Goal: Transaction & Acquisition: Purchase product/service

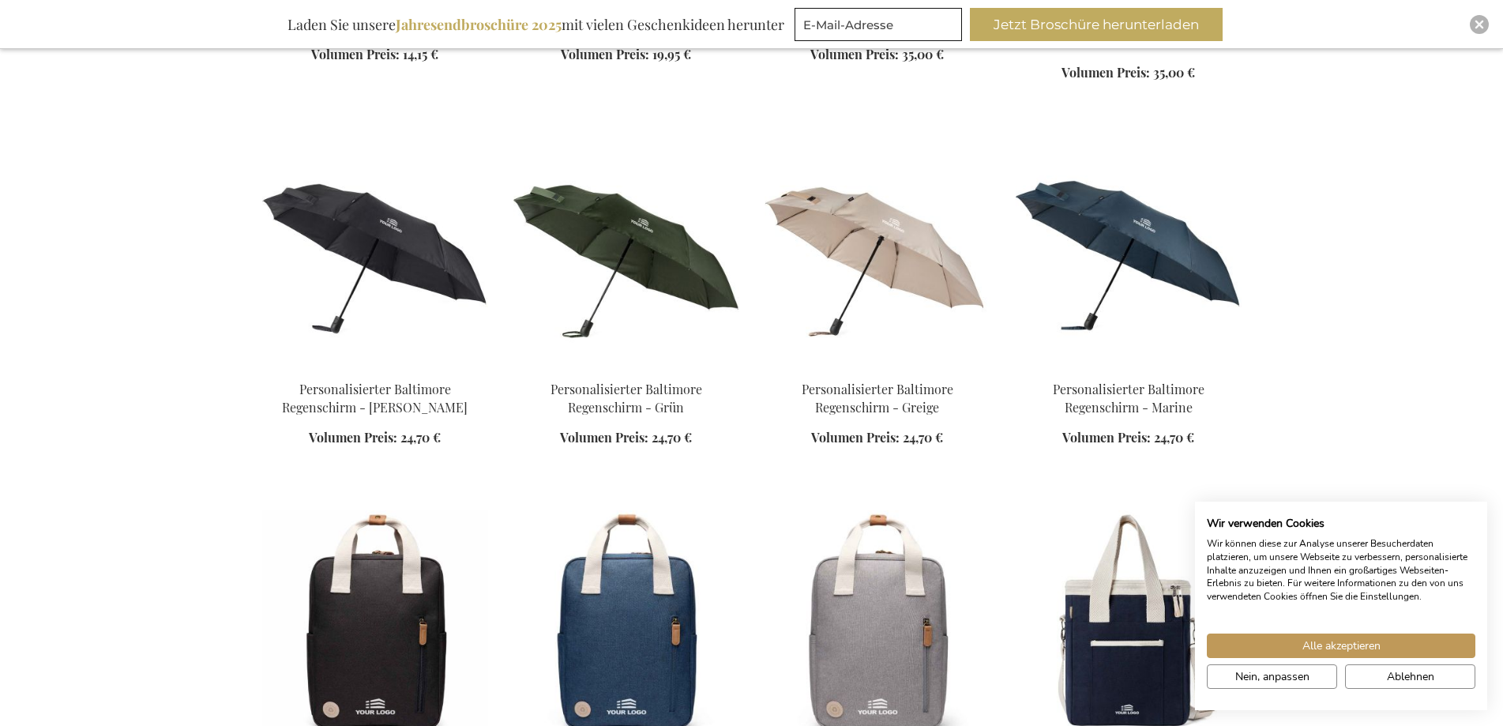
scroll to position [1422, 0]
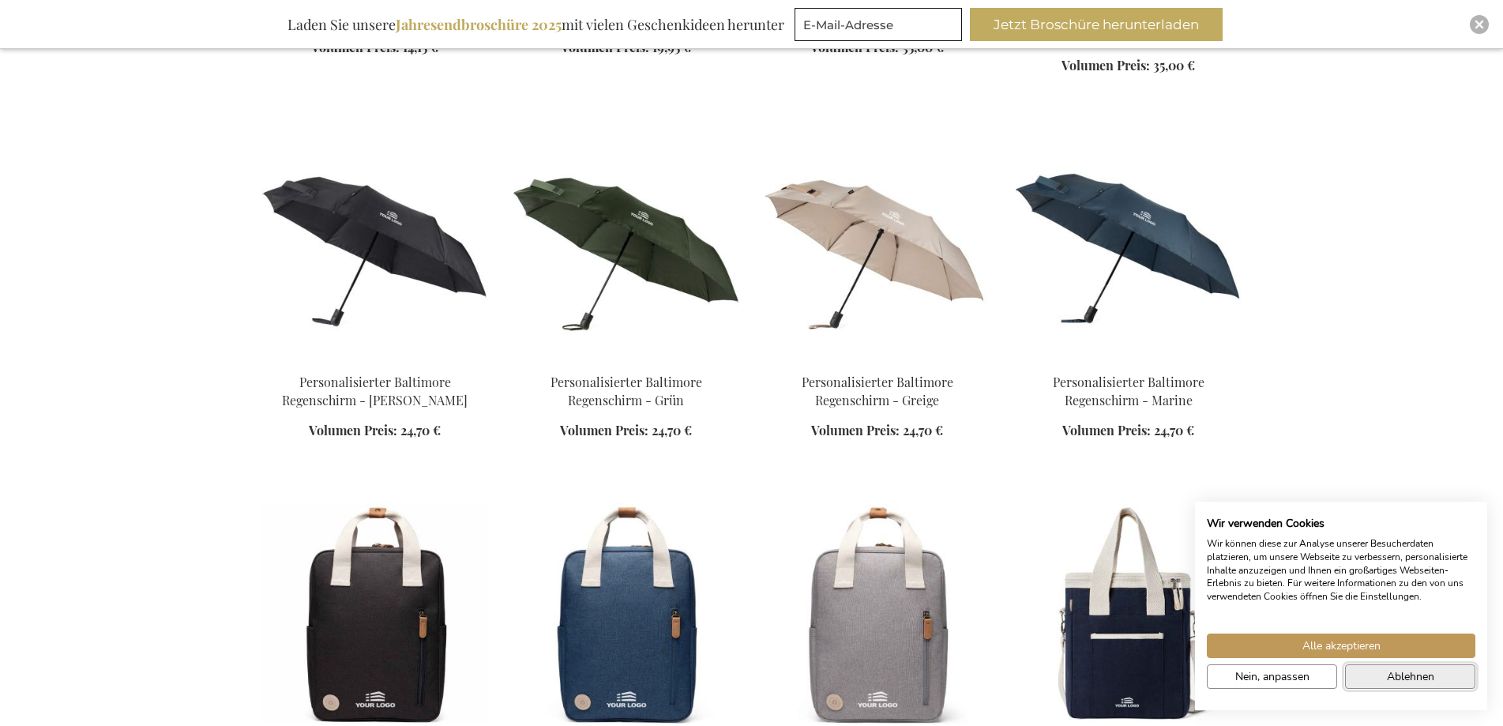
click at [1418, 676] on span "Ablehnen" at bounding box center [1410, 676] width 47 height 17
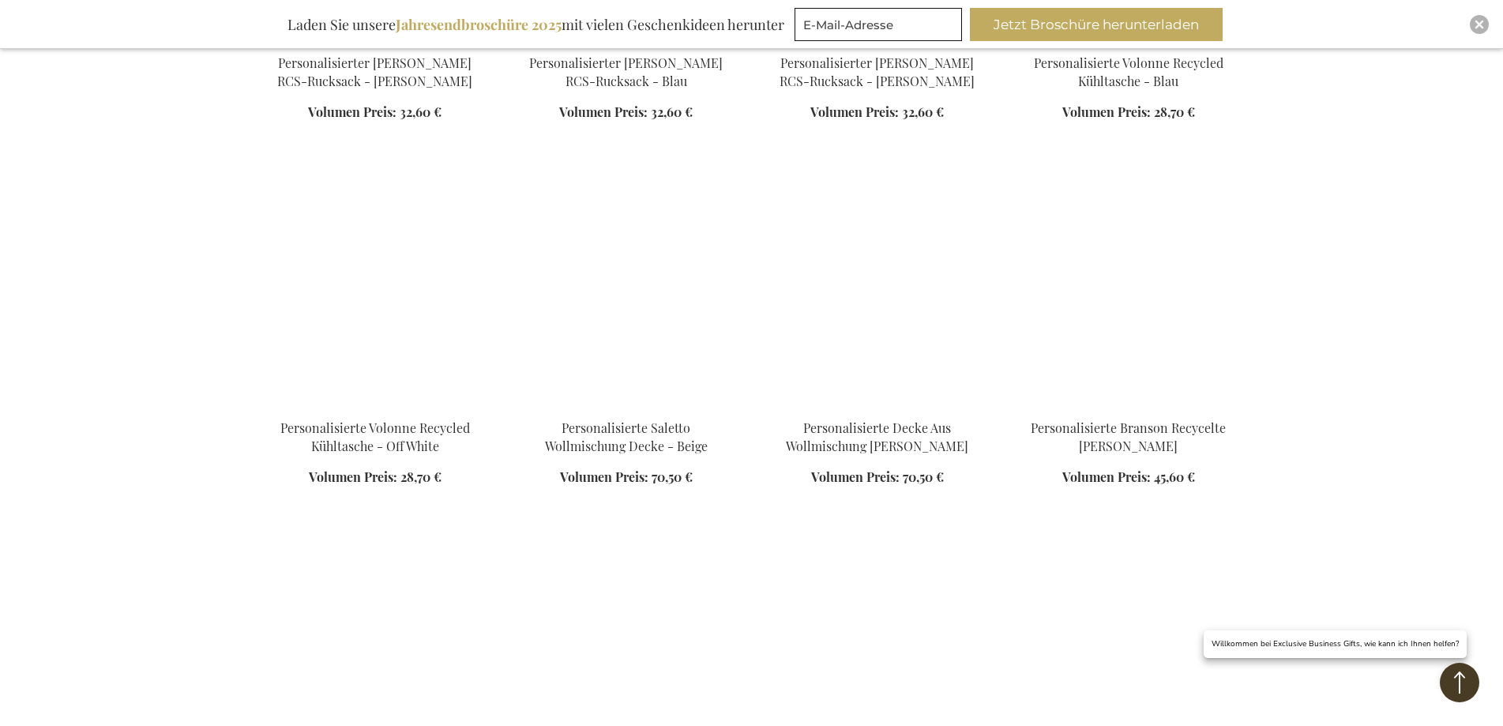
scroll to position [2132, 0]
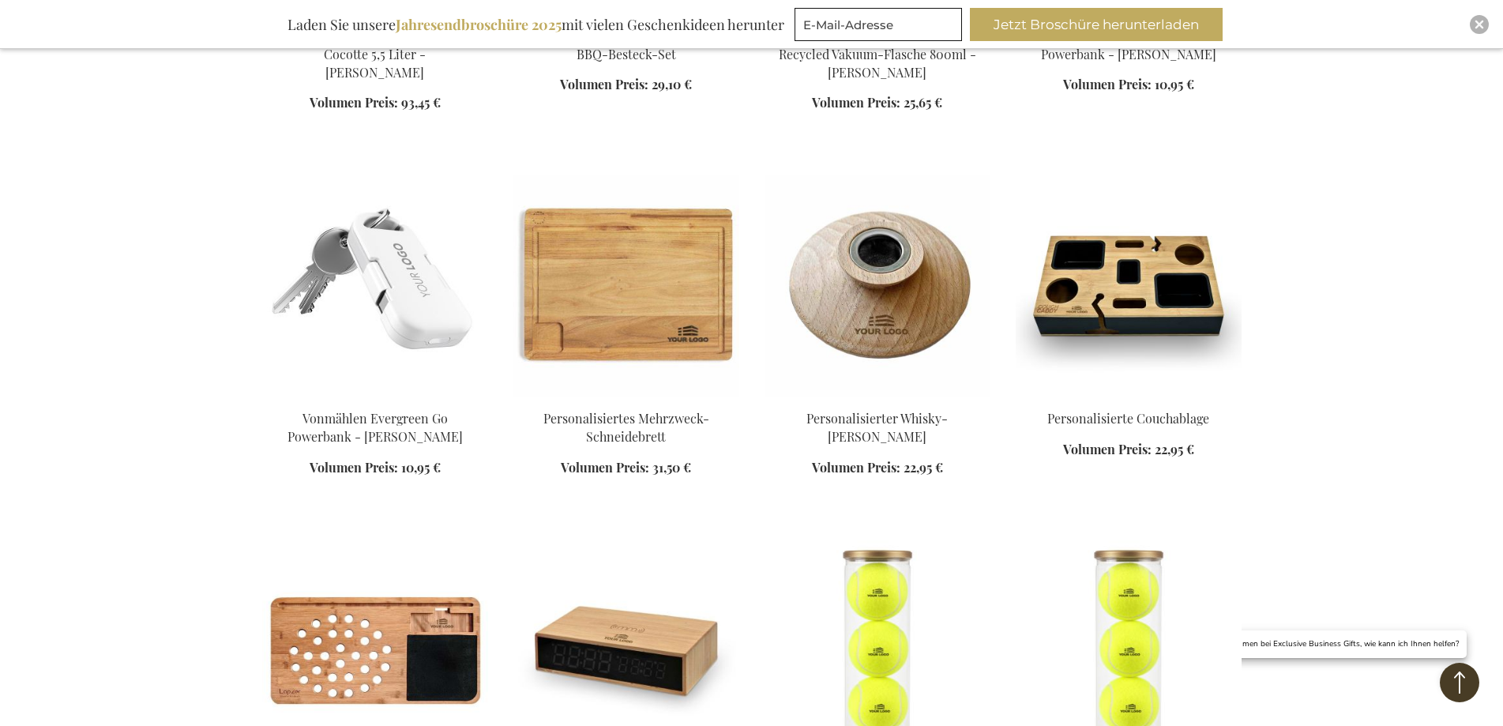
scroll to position [3949, 0]
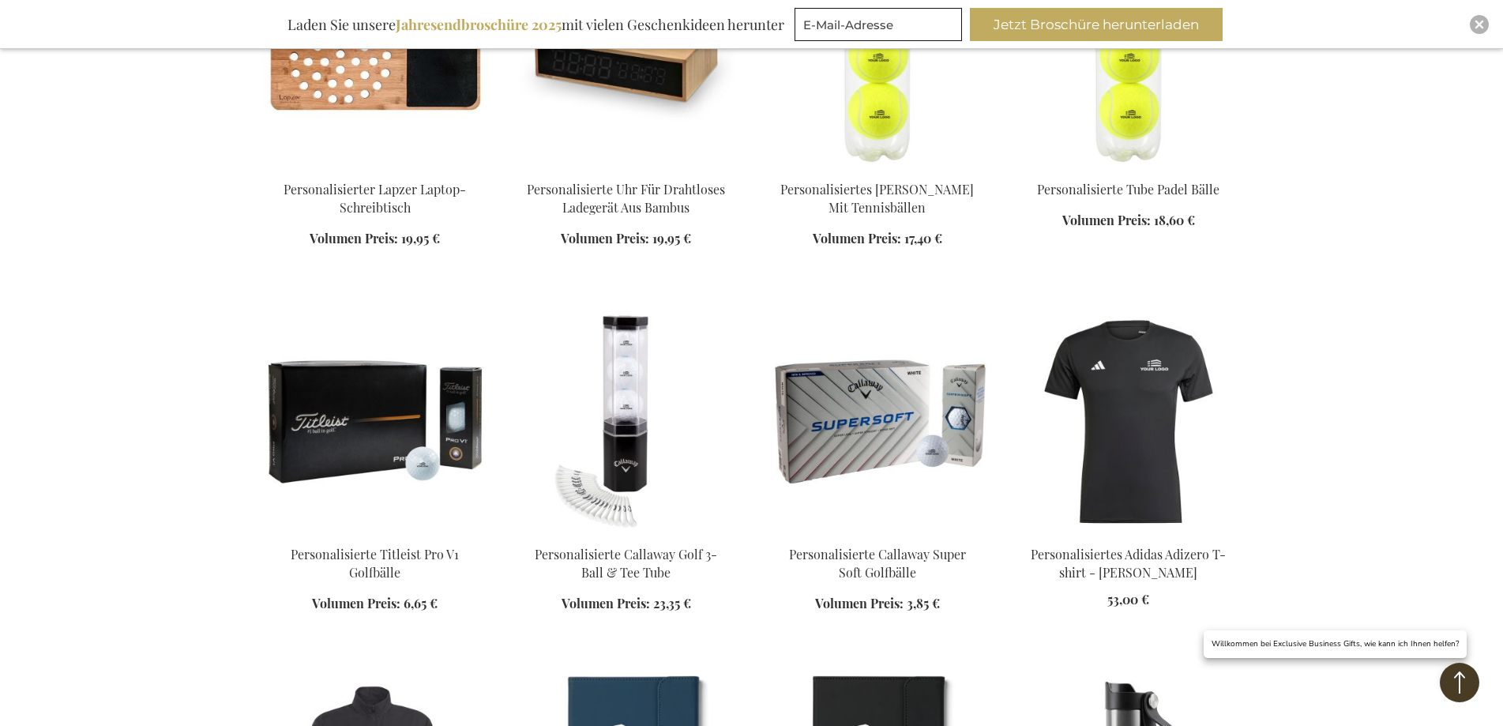
scroll to position [4739, 0]
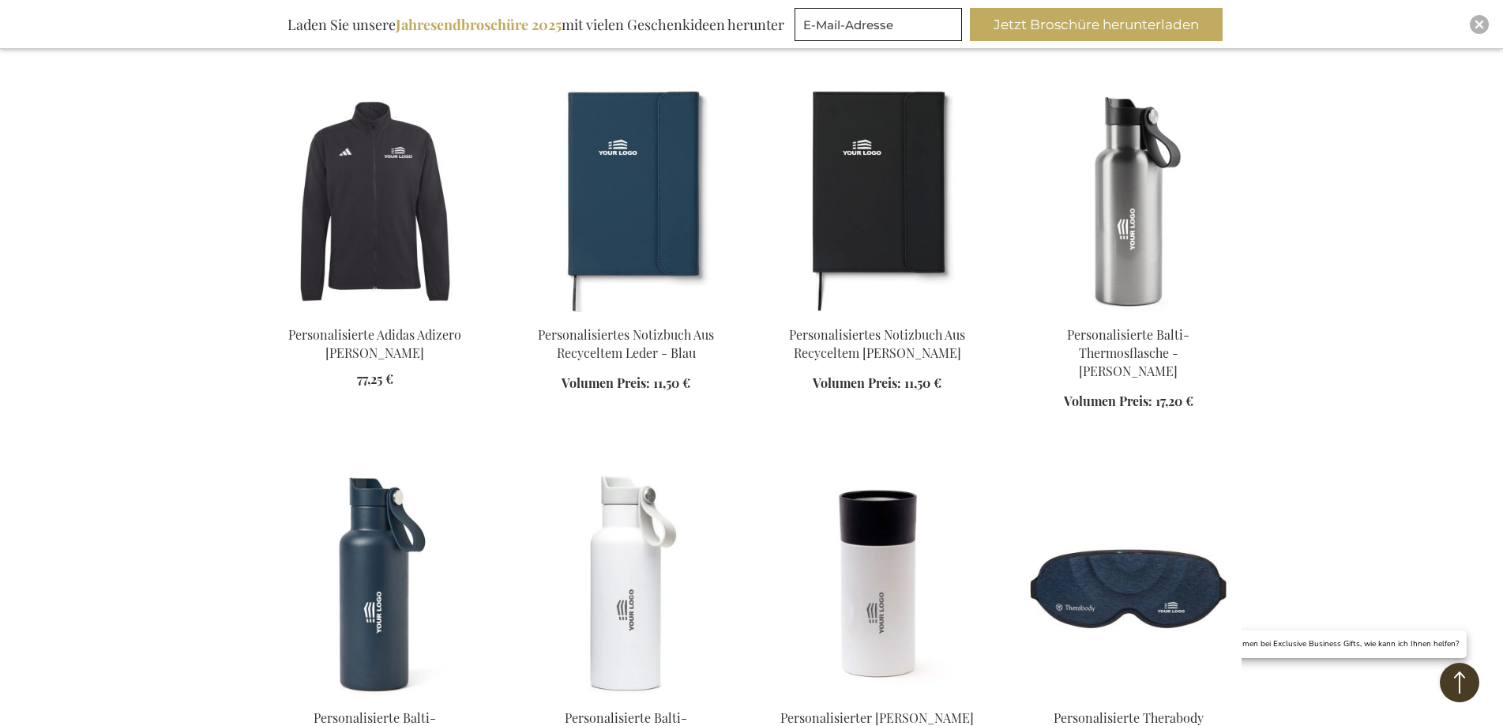
scroll to position [5134, 0]
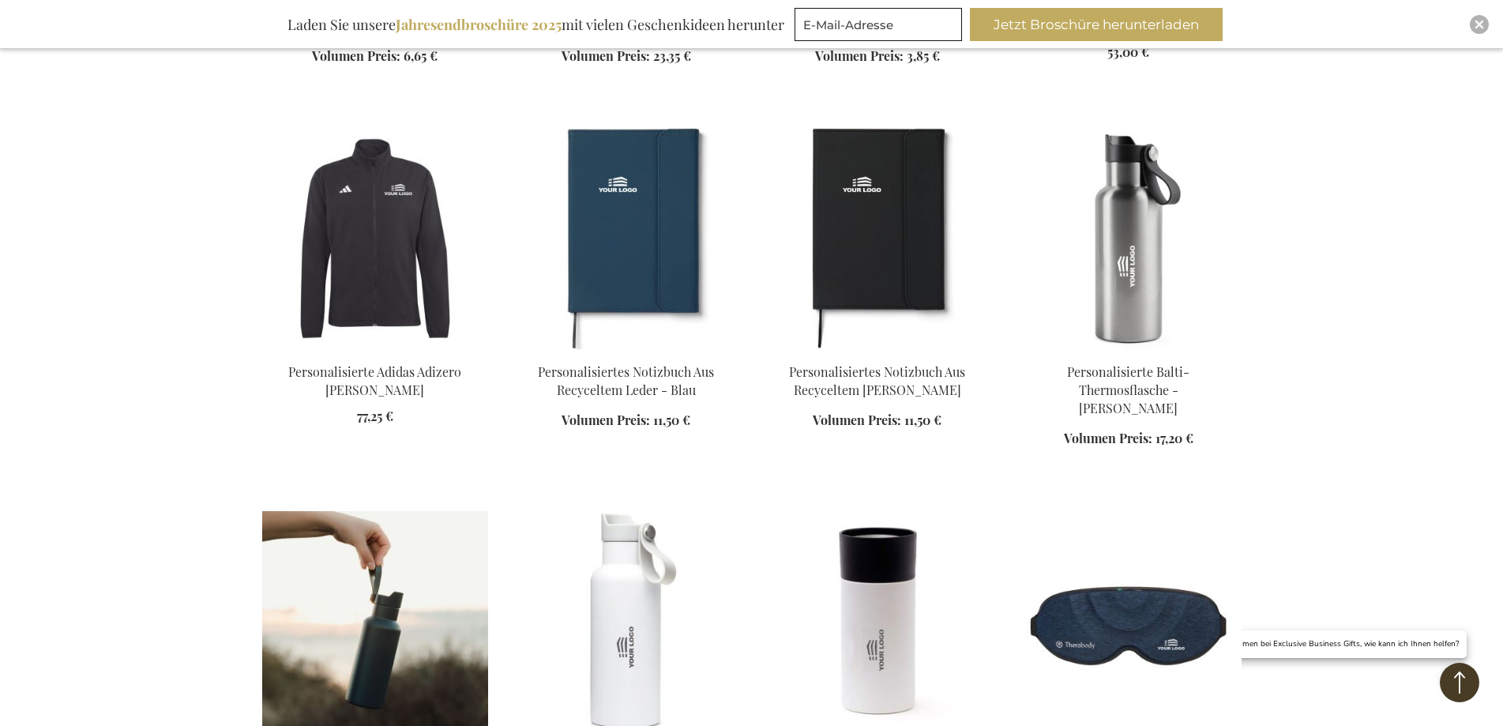
click at [415, 511] on img at bounding box center [375, 621] width 226 height 221
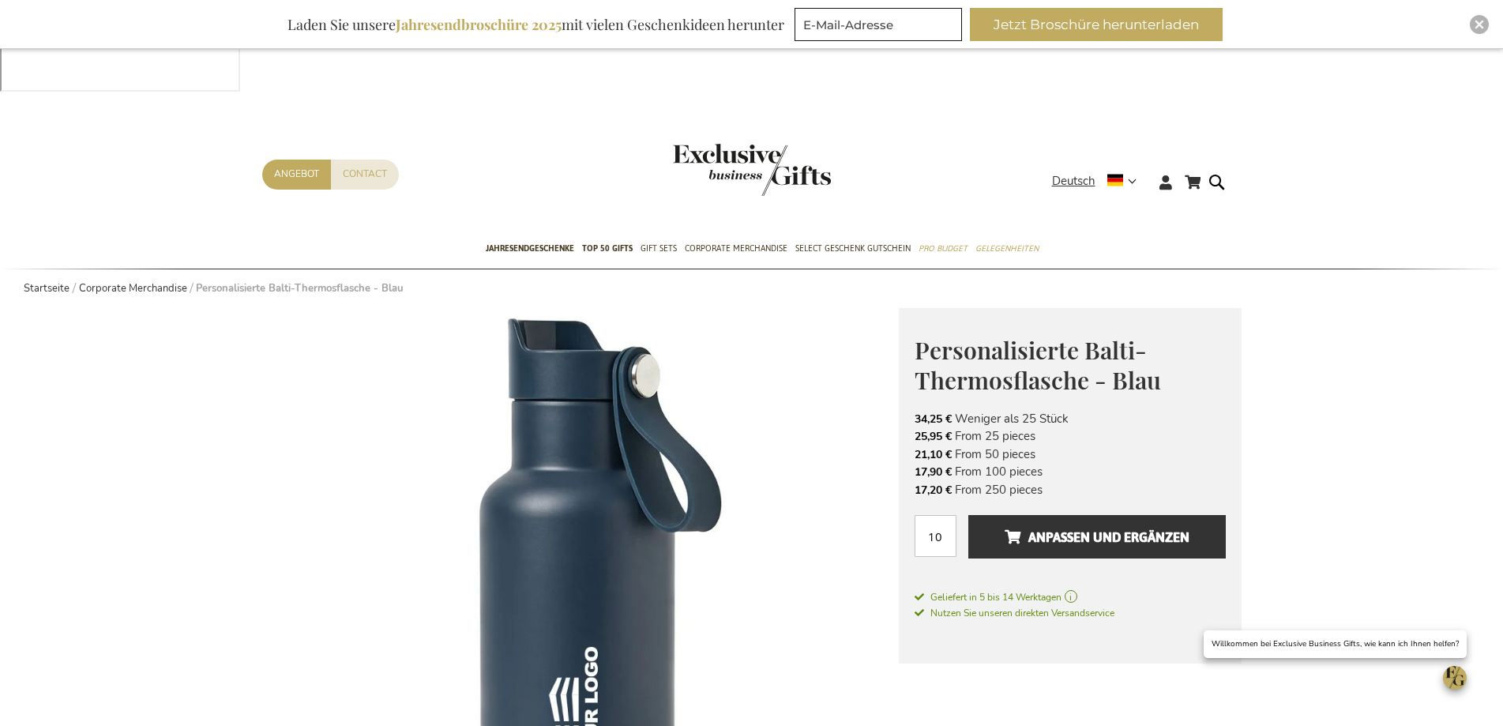
scroll to position [158, 0]
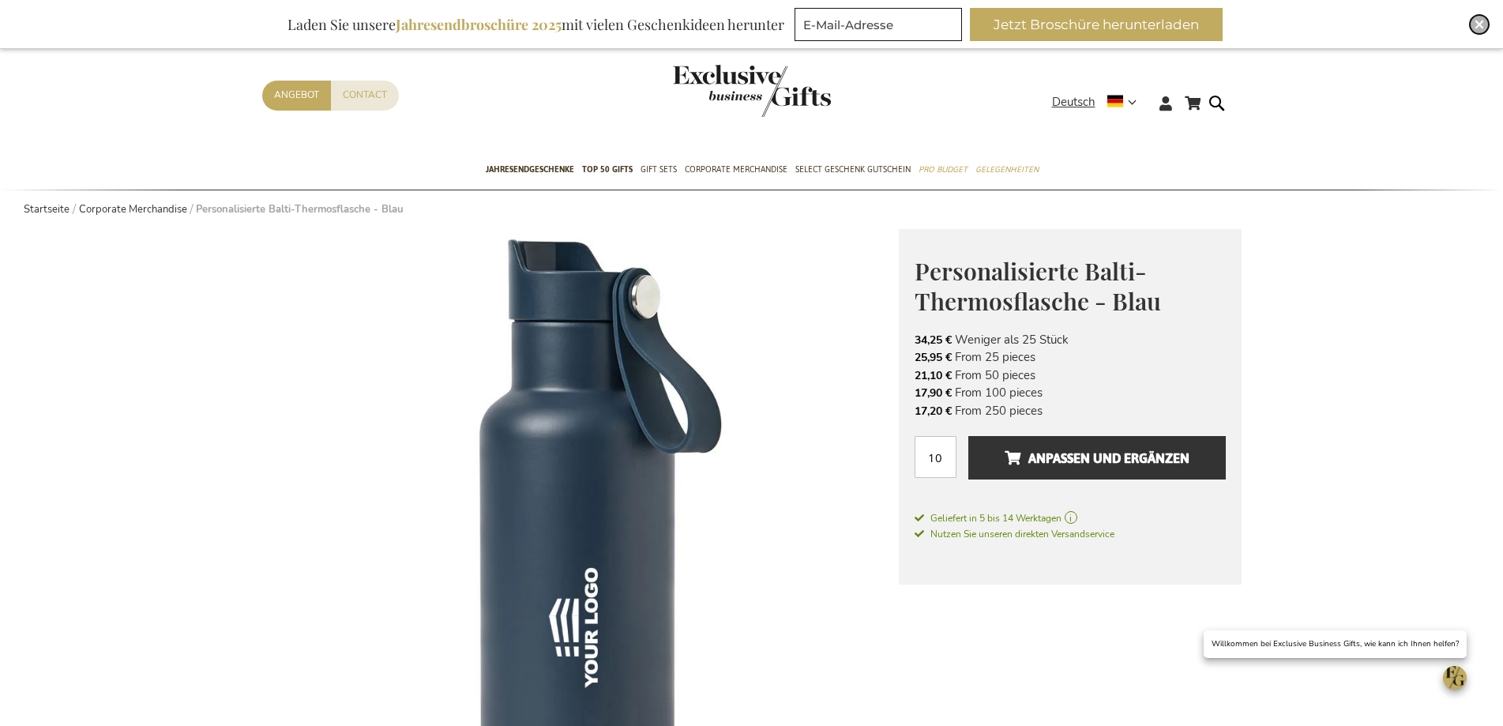
click at [1482, 26] on img "Close" at bounding box center [1479, 24] width 9 height 9
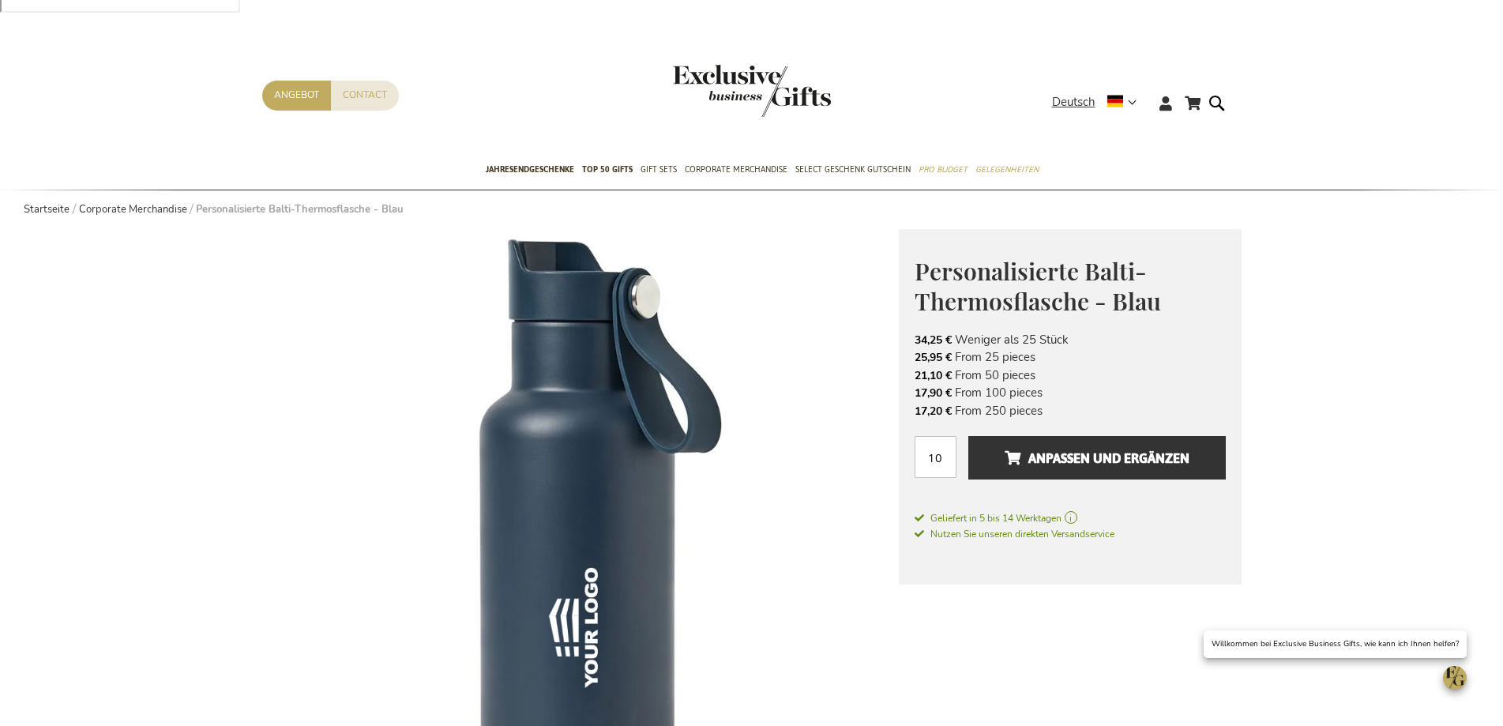
scroll to position [188, 0]
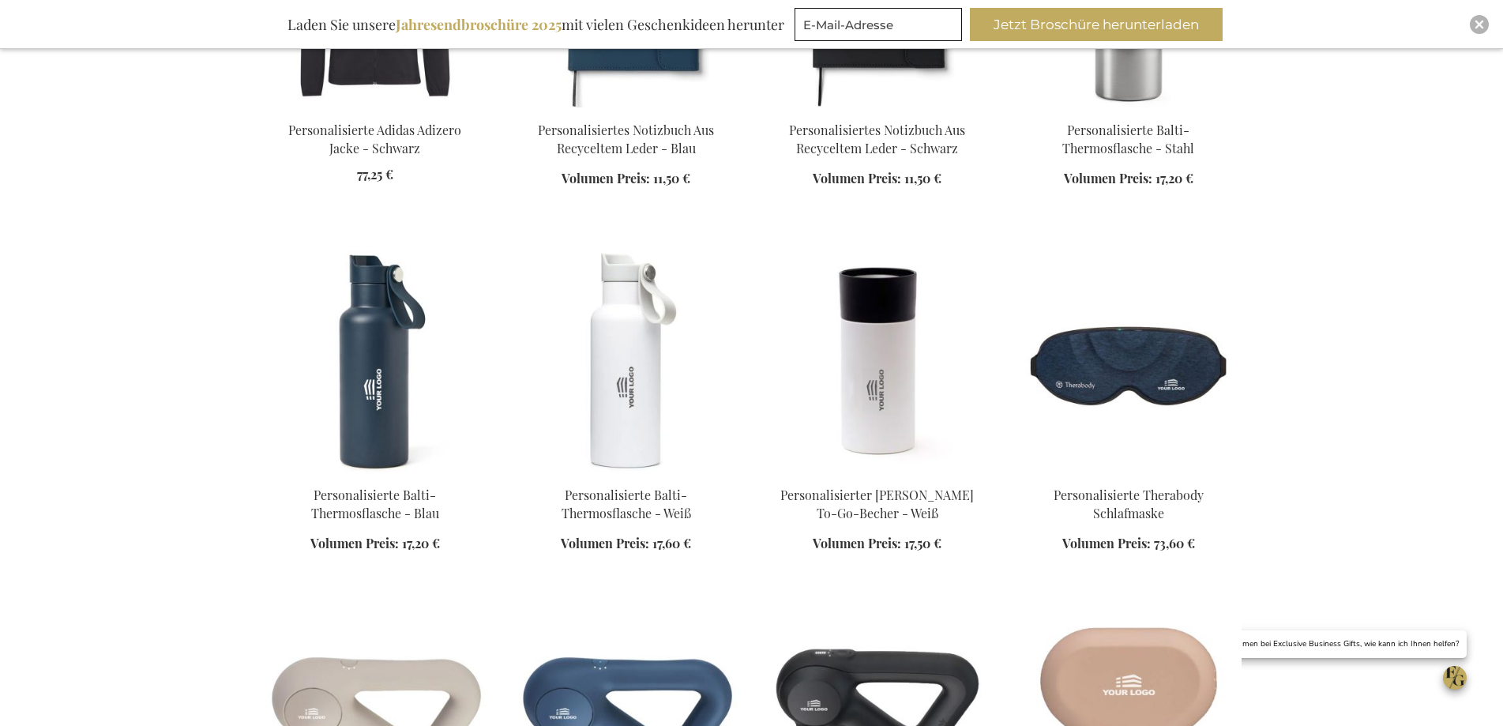
scroll to position [1050, 0]
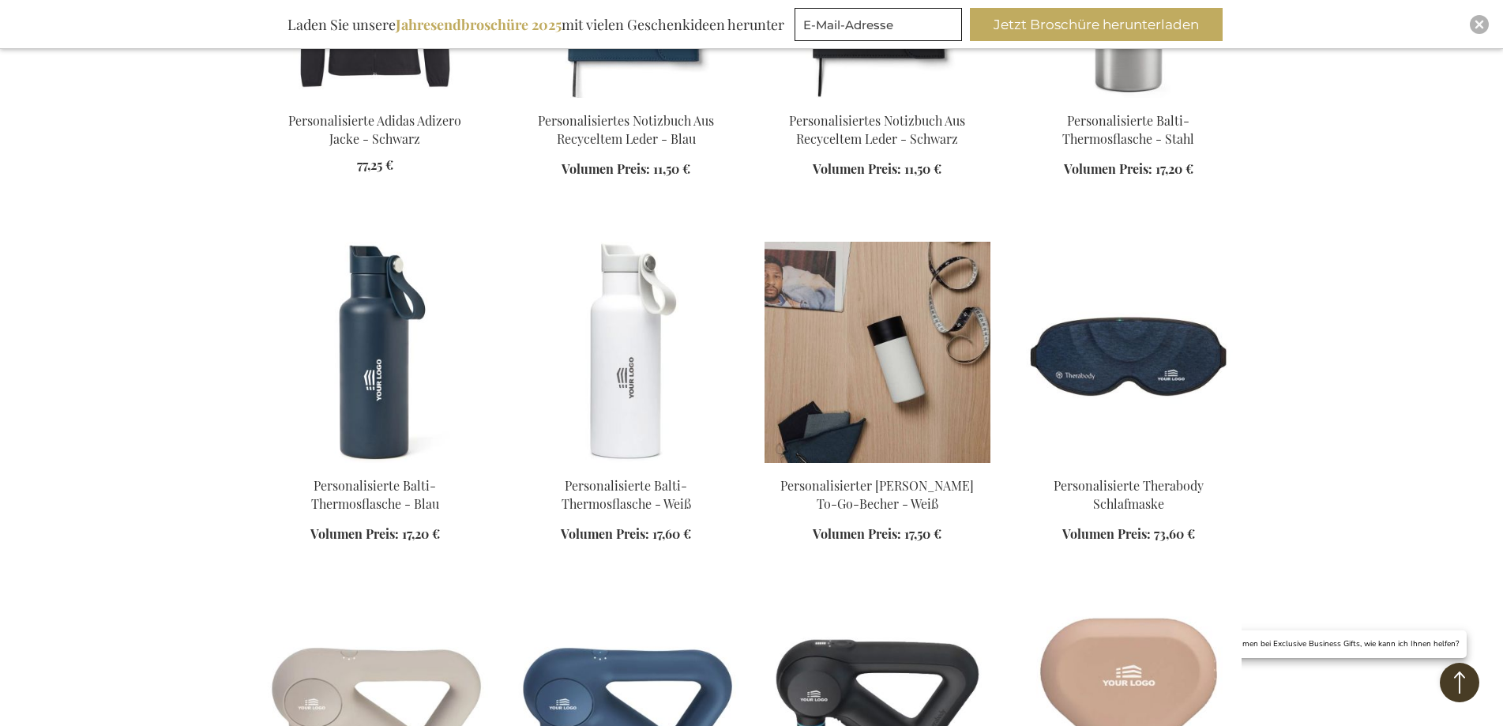
click at [886, 242] on img at bounding box center [878, 352] width 226 height 221
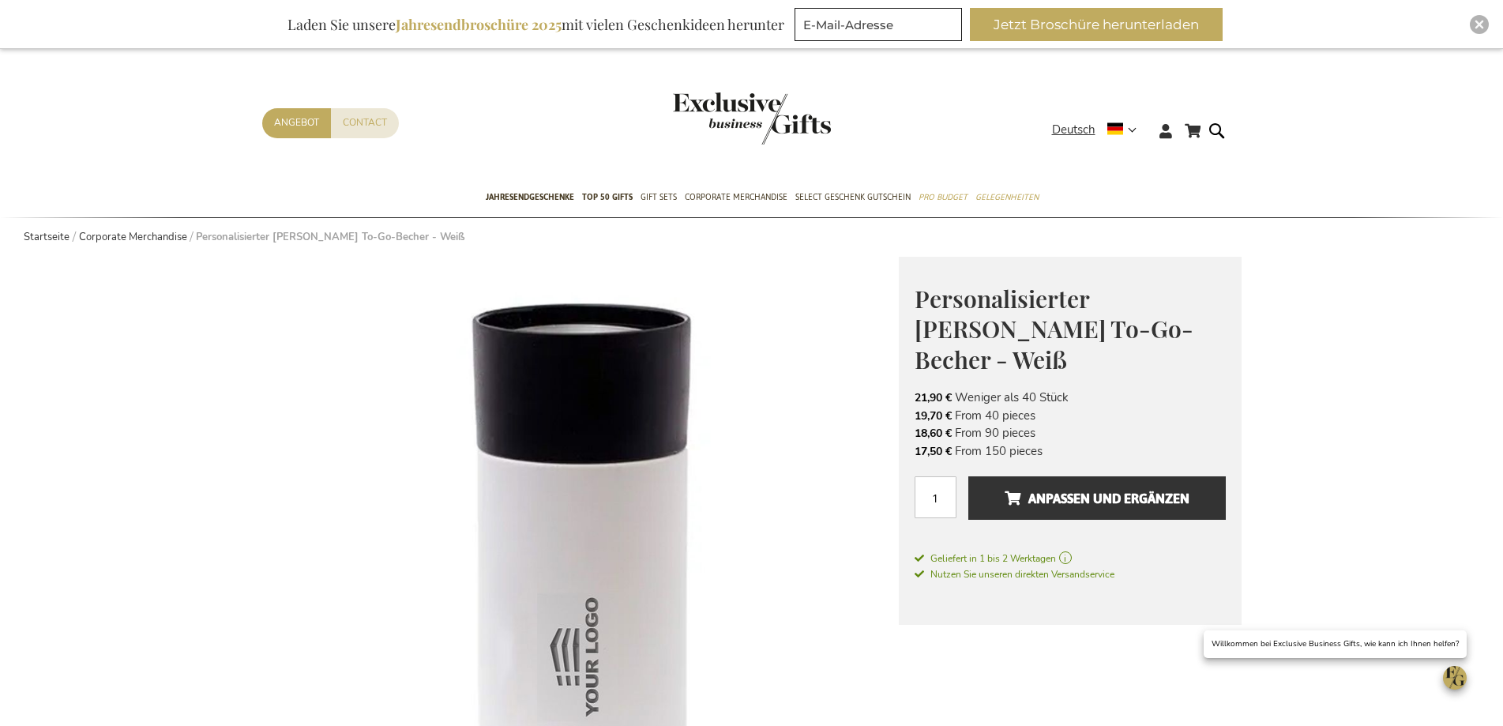
scroll to position [158, 0]
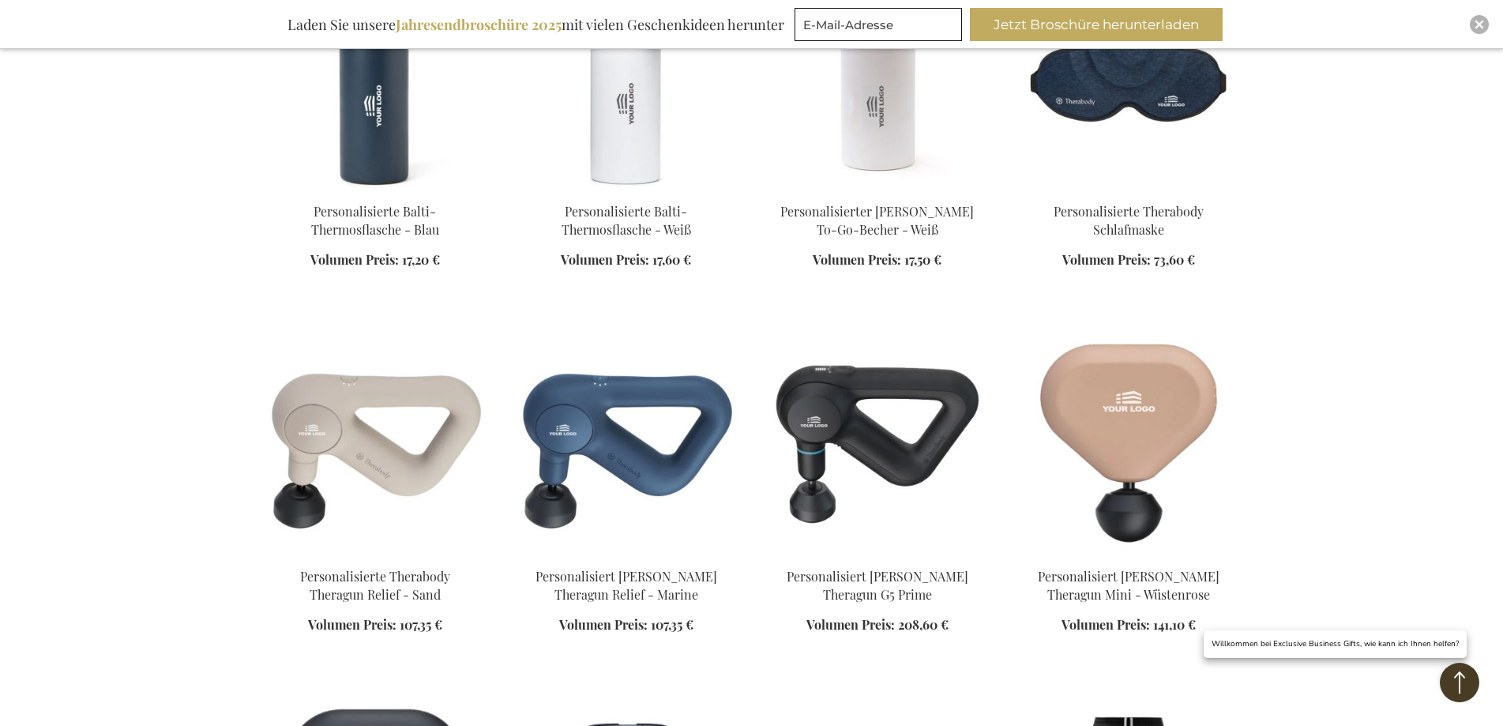
scroll to position [1445, 0]
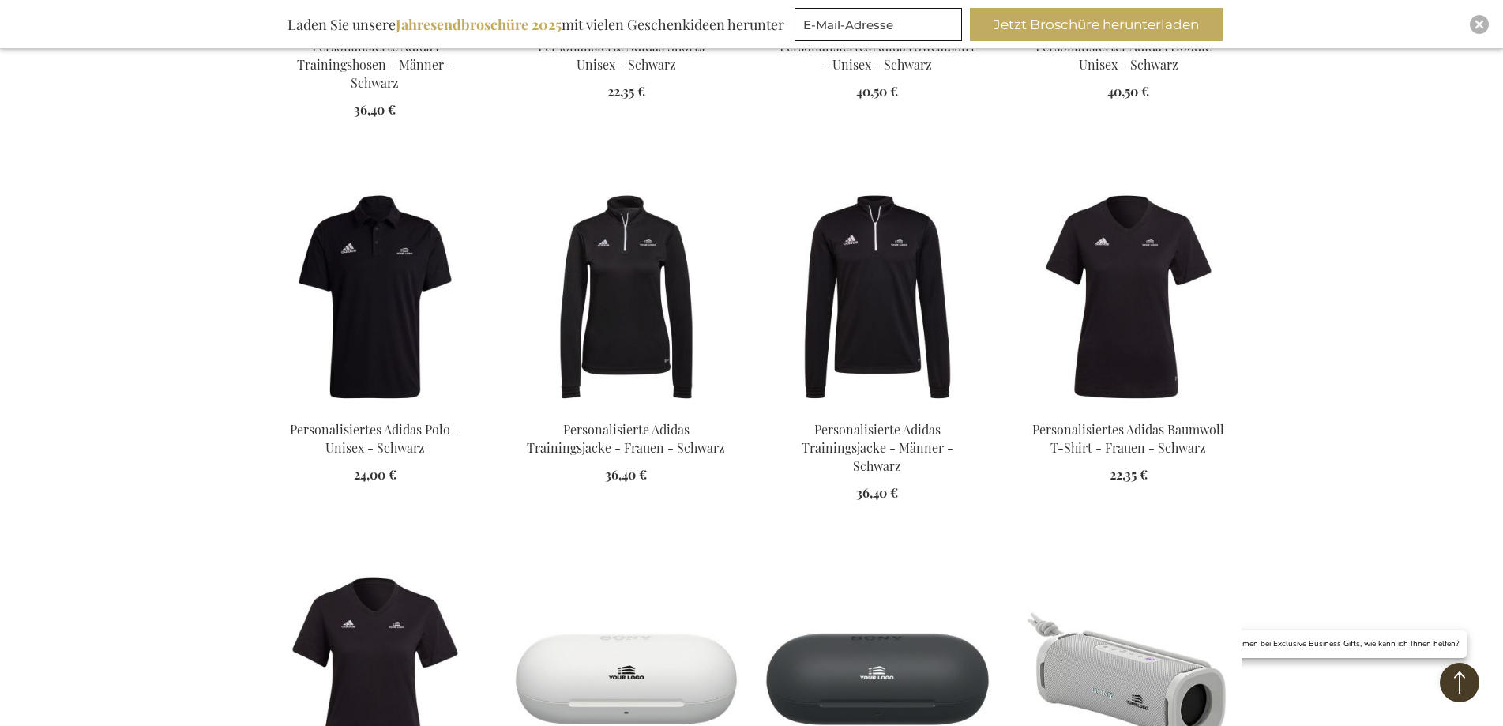
scroll to position [2630, 0]
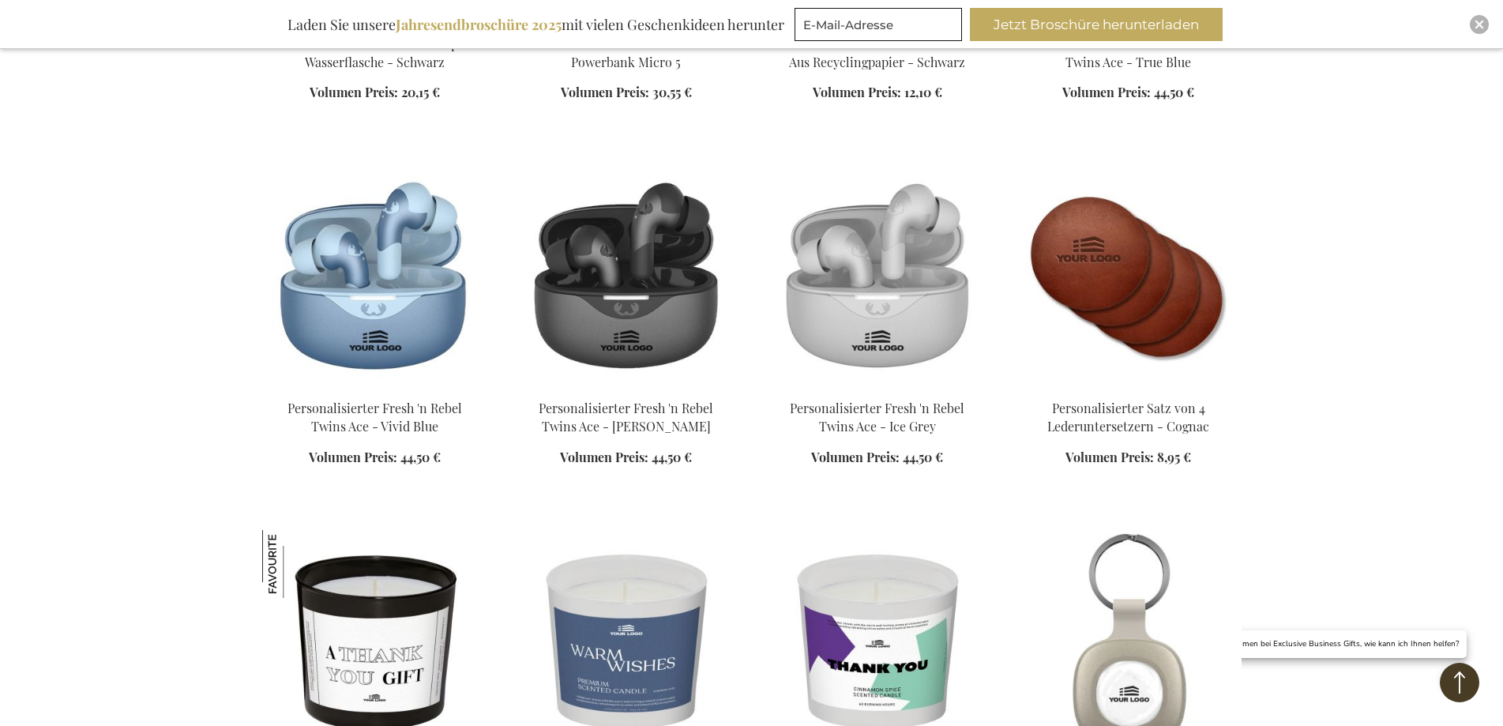
scroll to position [4131, 0]
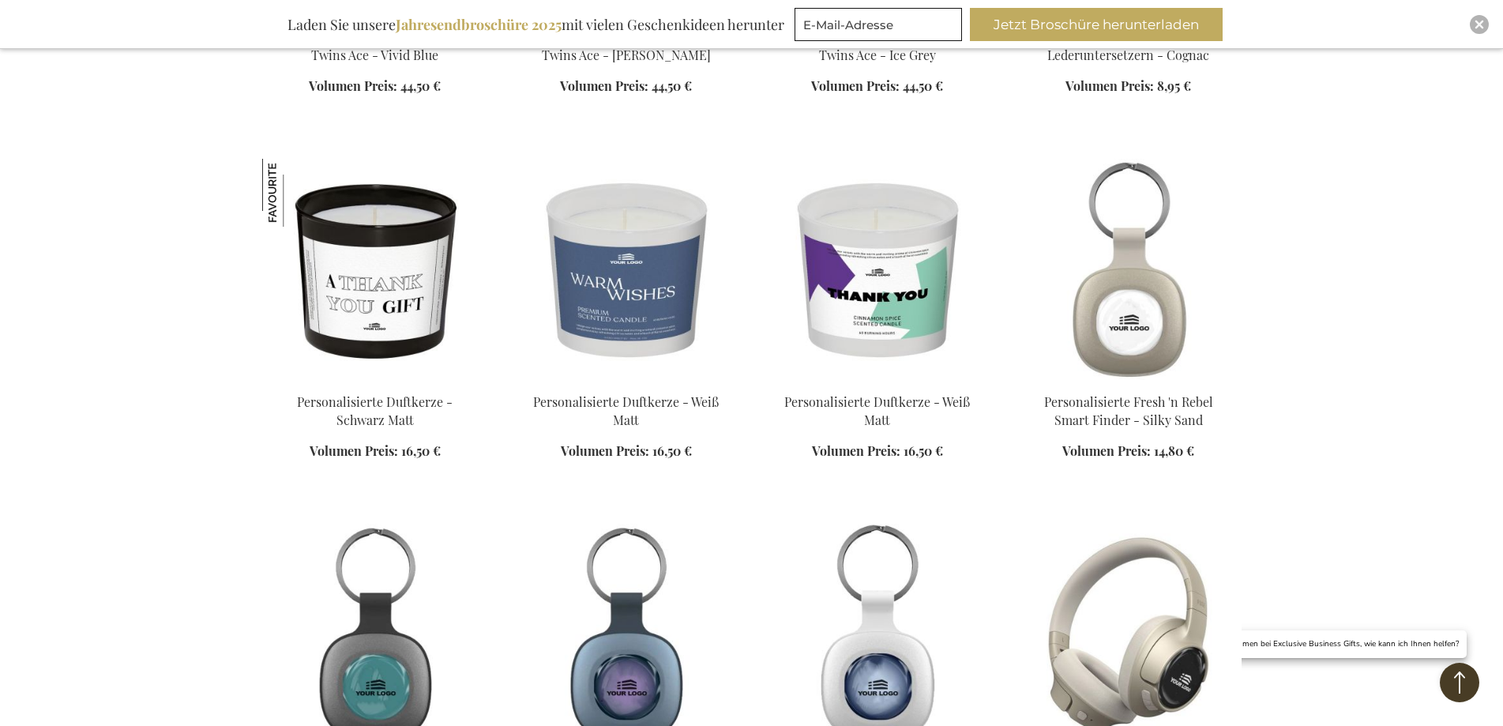
scroll to position [4525, 0]
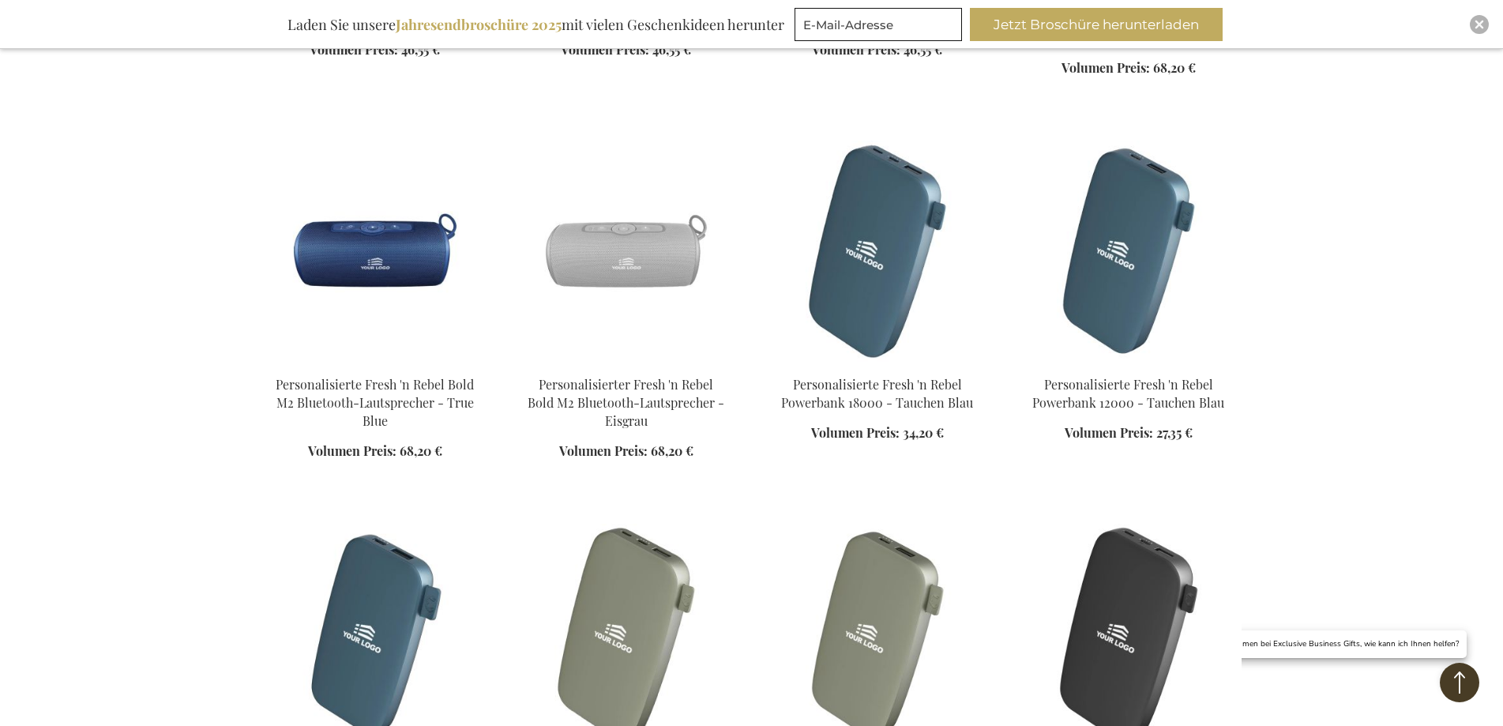
scroll to position [5630, 0]
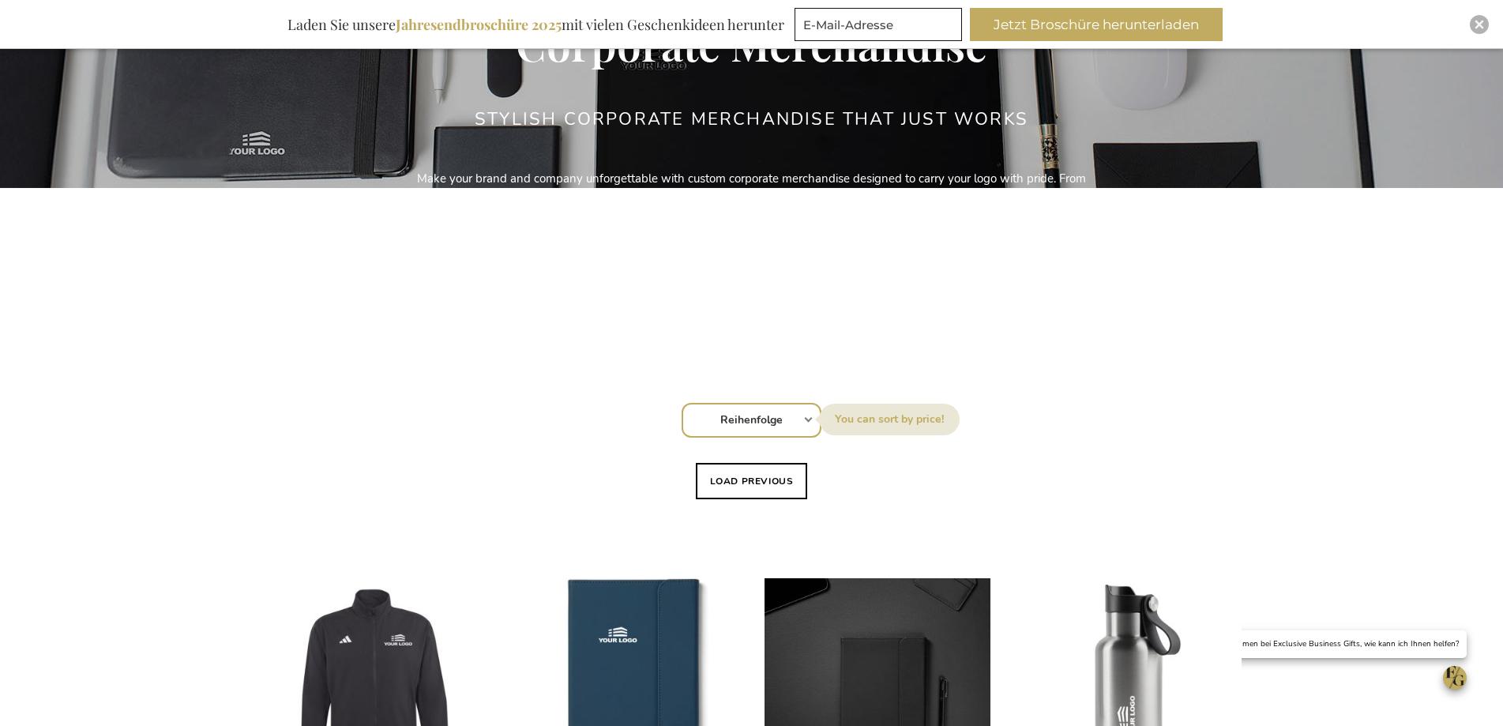
scroll to position [395, 0]
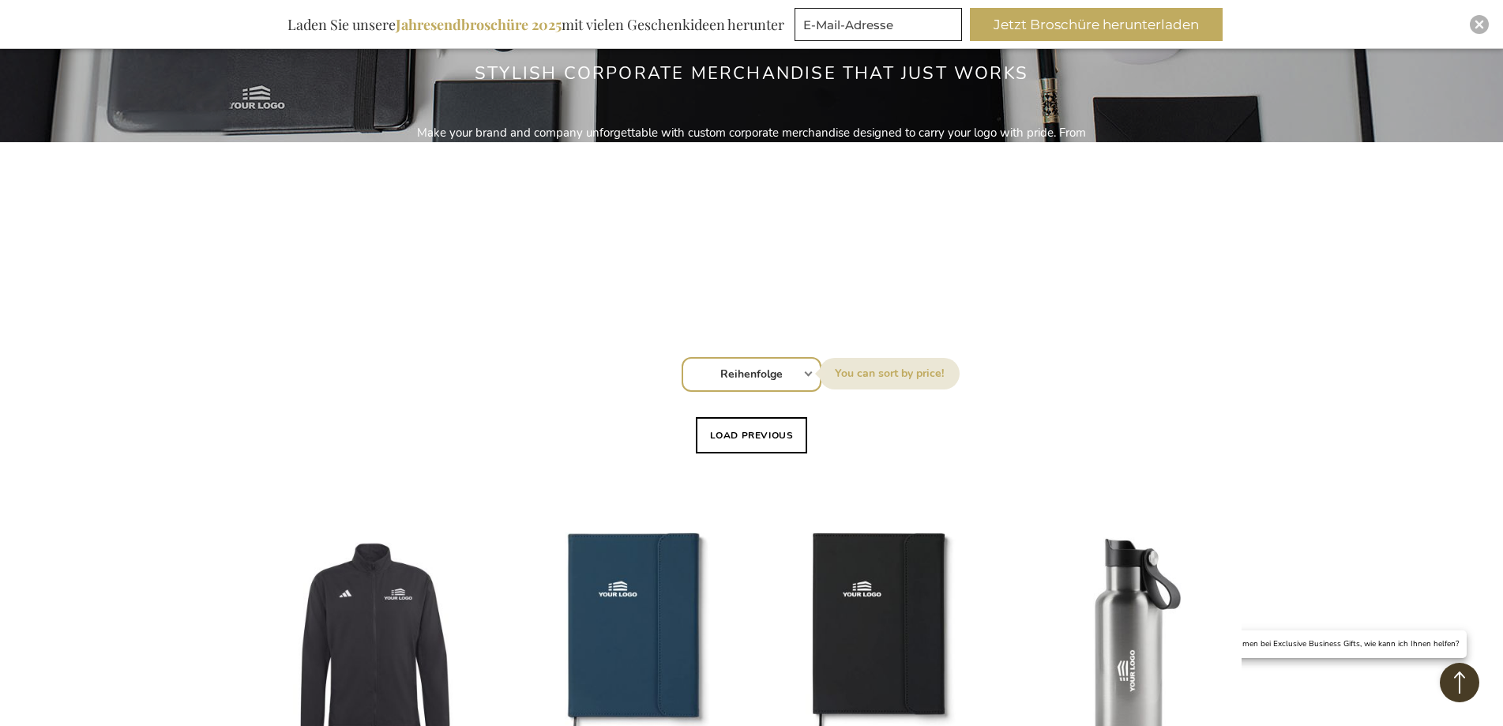
click at [742, 357] on select "Reihenfolge Best Sellers Am meisten angesehen Neu Biggest Saving Price: low to …" at bounding box center [752, 374] width 140 height 35
select select "price_asc"
click at [682, 357] on select "Reihenfolge Best Sellers Am meisten angesehen Neu Biggest Saving Price: low to …" at bounding box center [752, 374] width 140 height 35
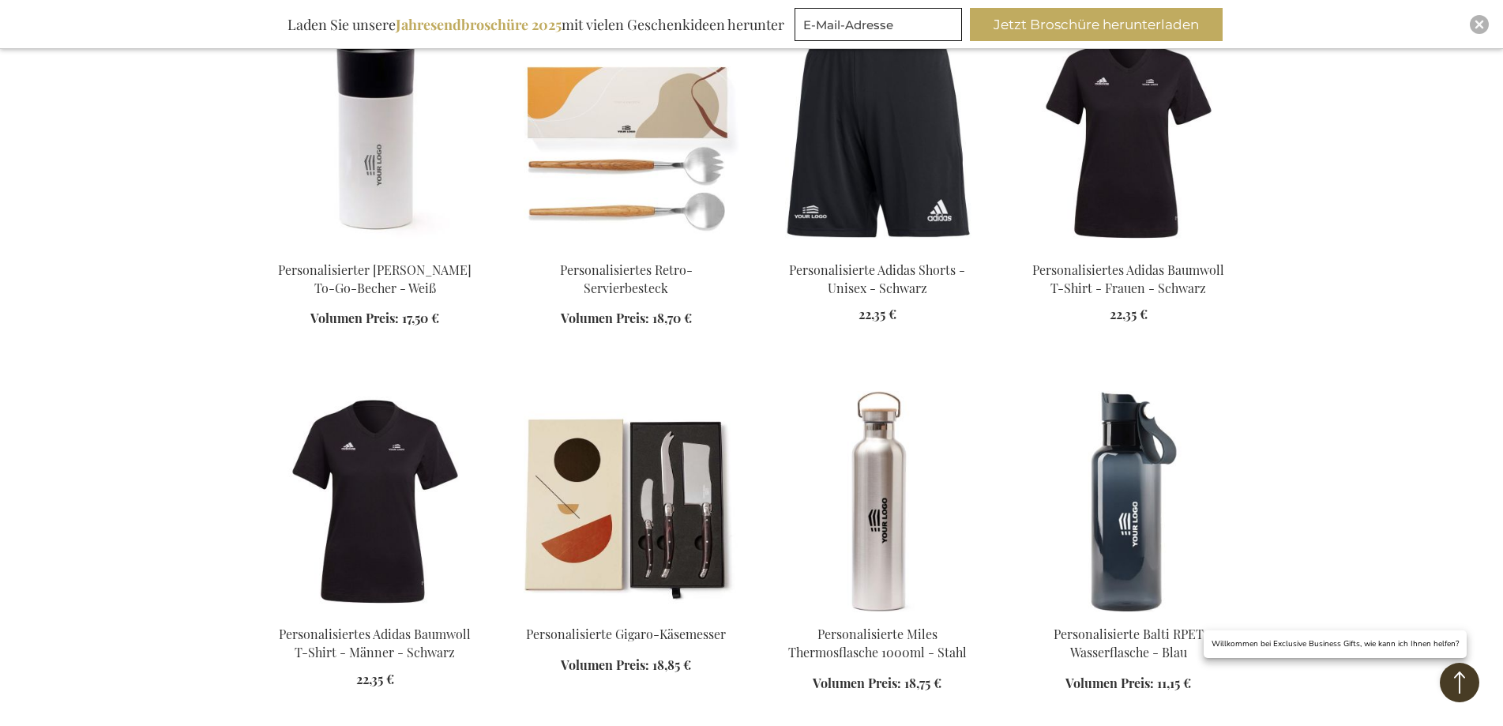
scroll to position [1659, 0]
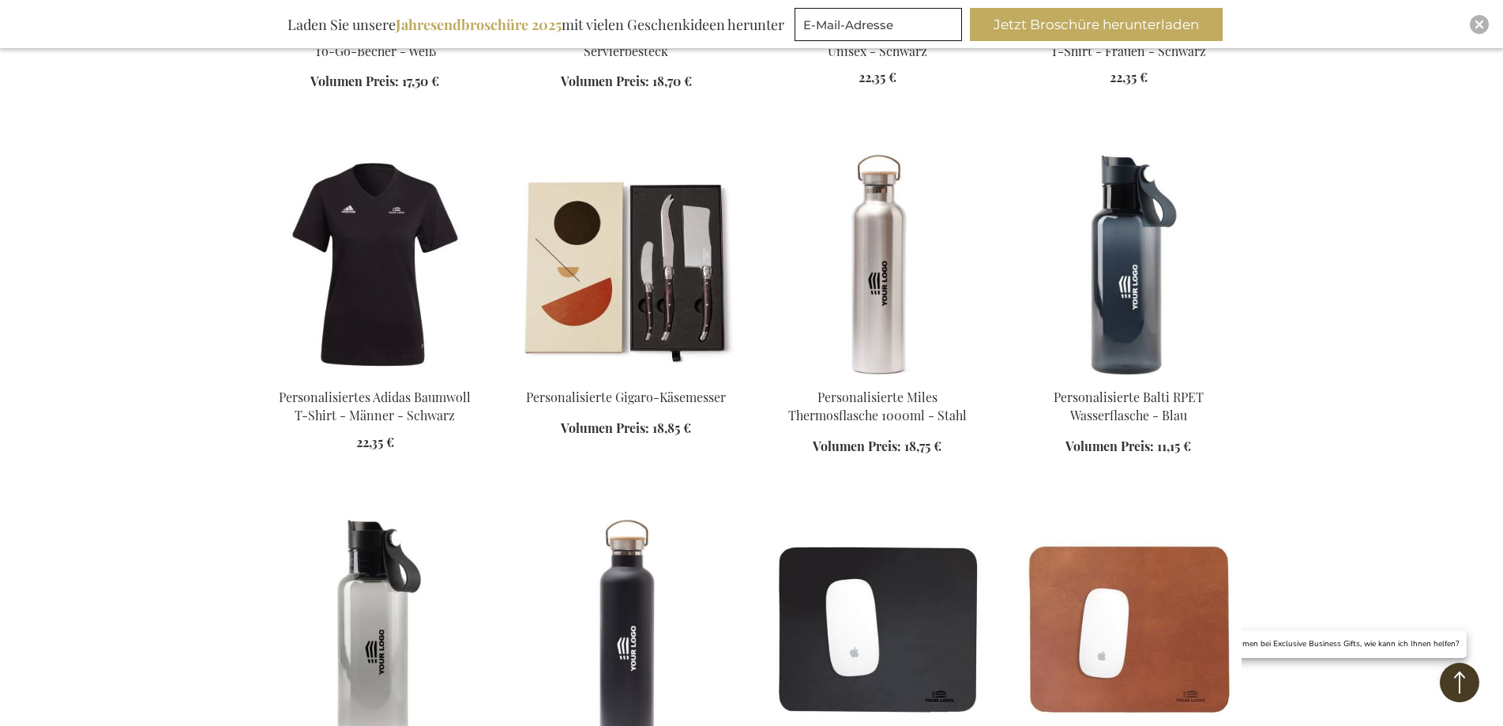
scroll to position [1895, 0]
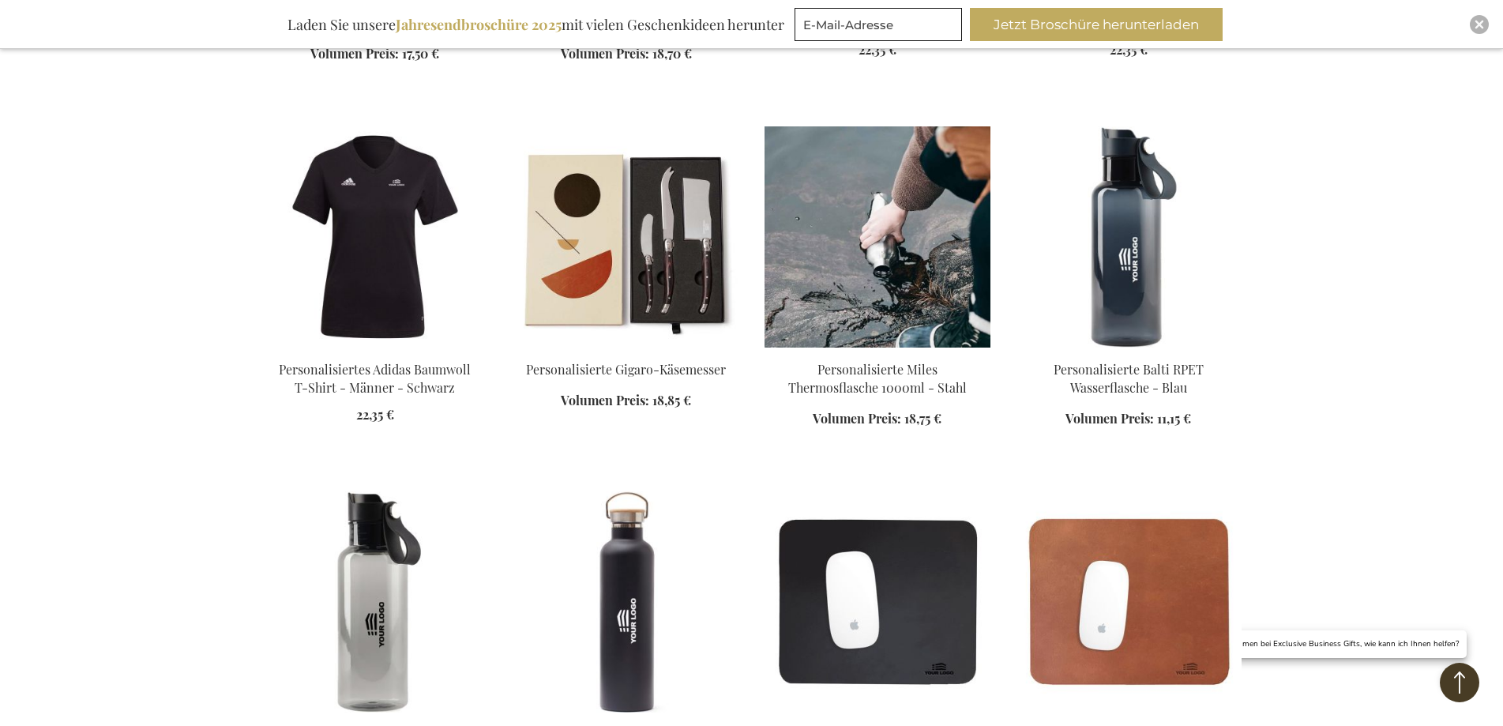
click at [892, 186] on img at bounding box center [878, 236] width 226 height 221
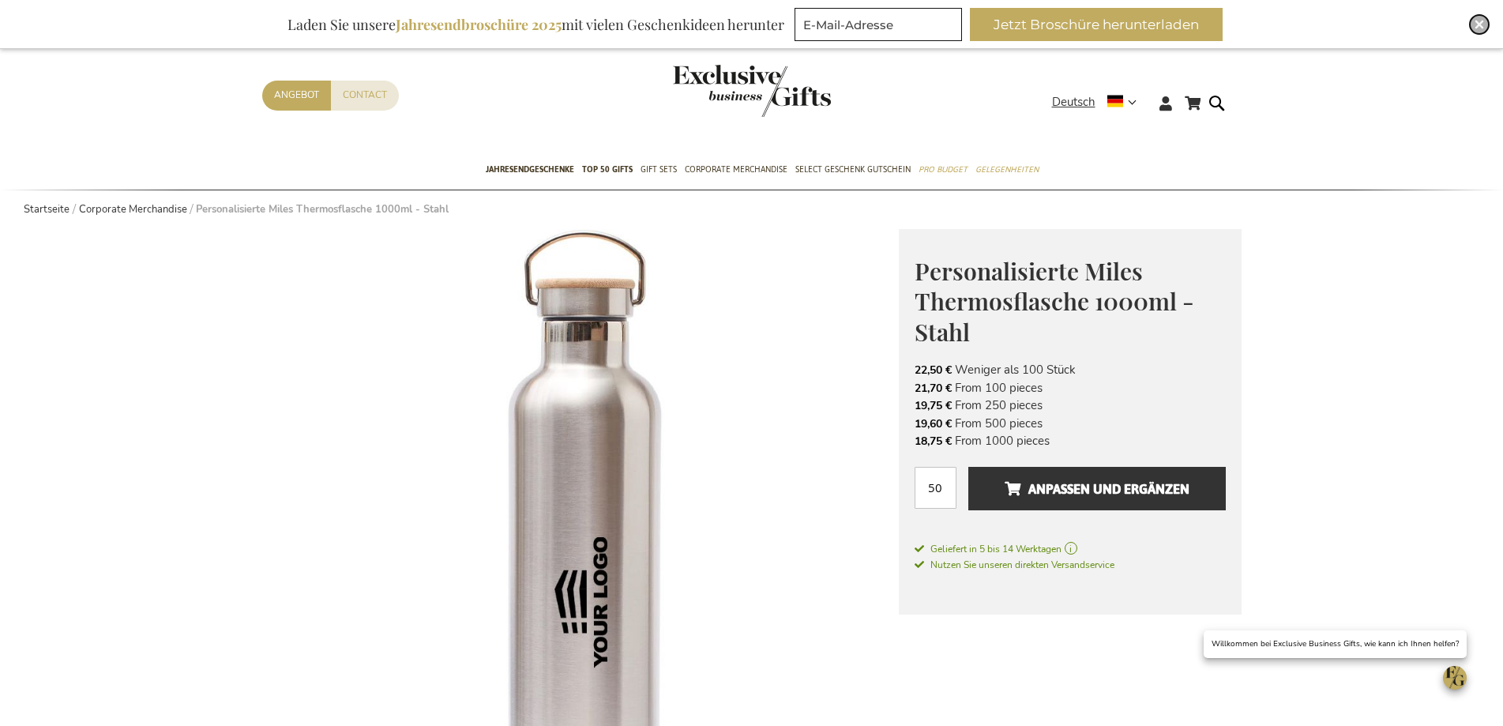
click at [1482, 24] on img "Close" at bounding box center [1479, 24] width 9 height 9
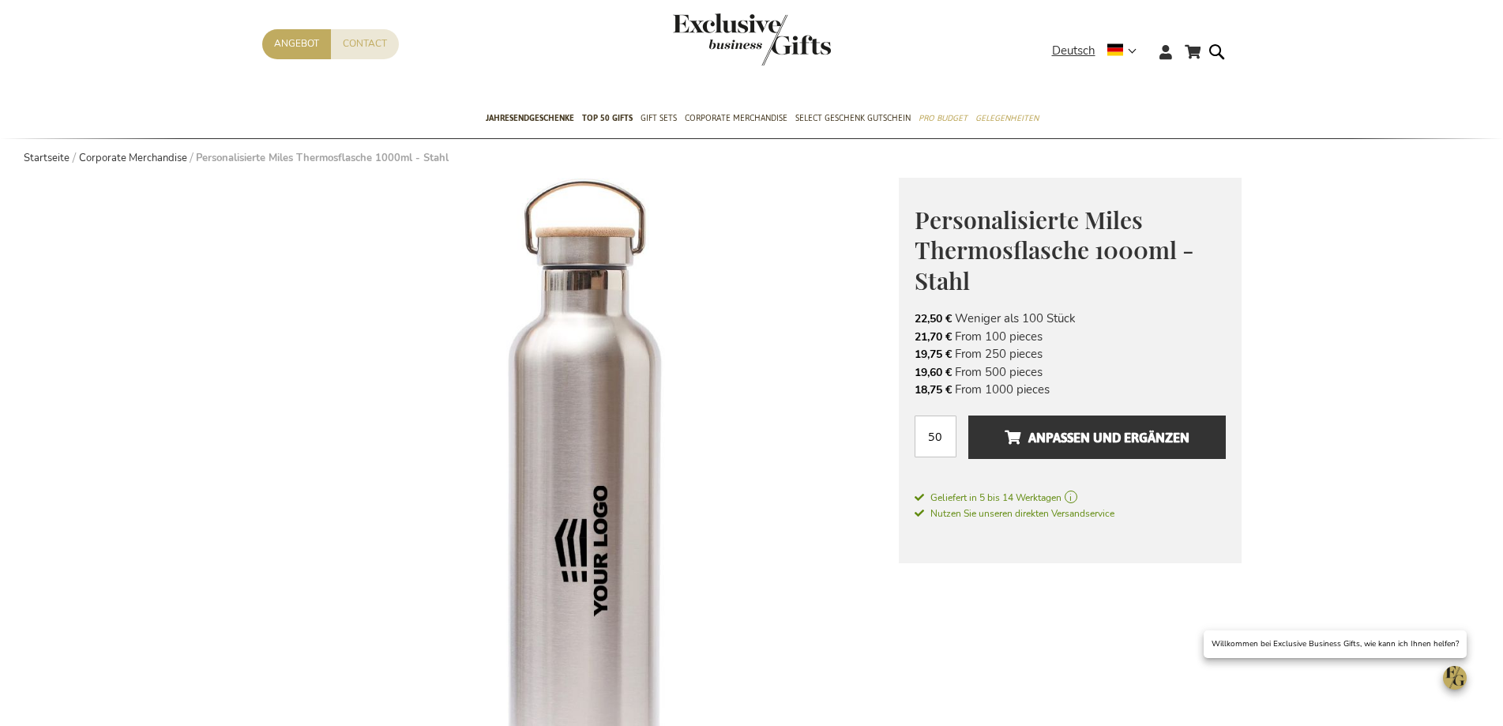
scroll to position [188, 0]
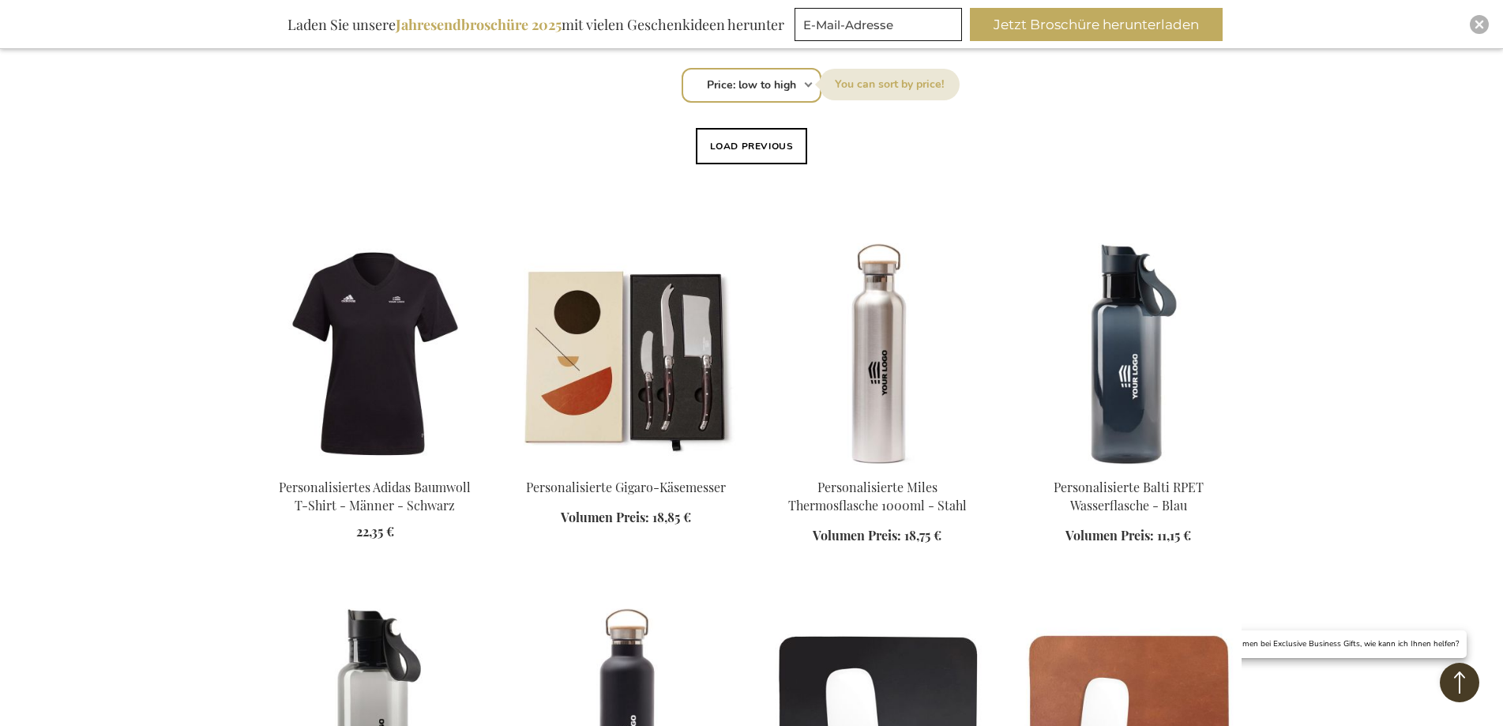
scroll to position [686, 0]
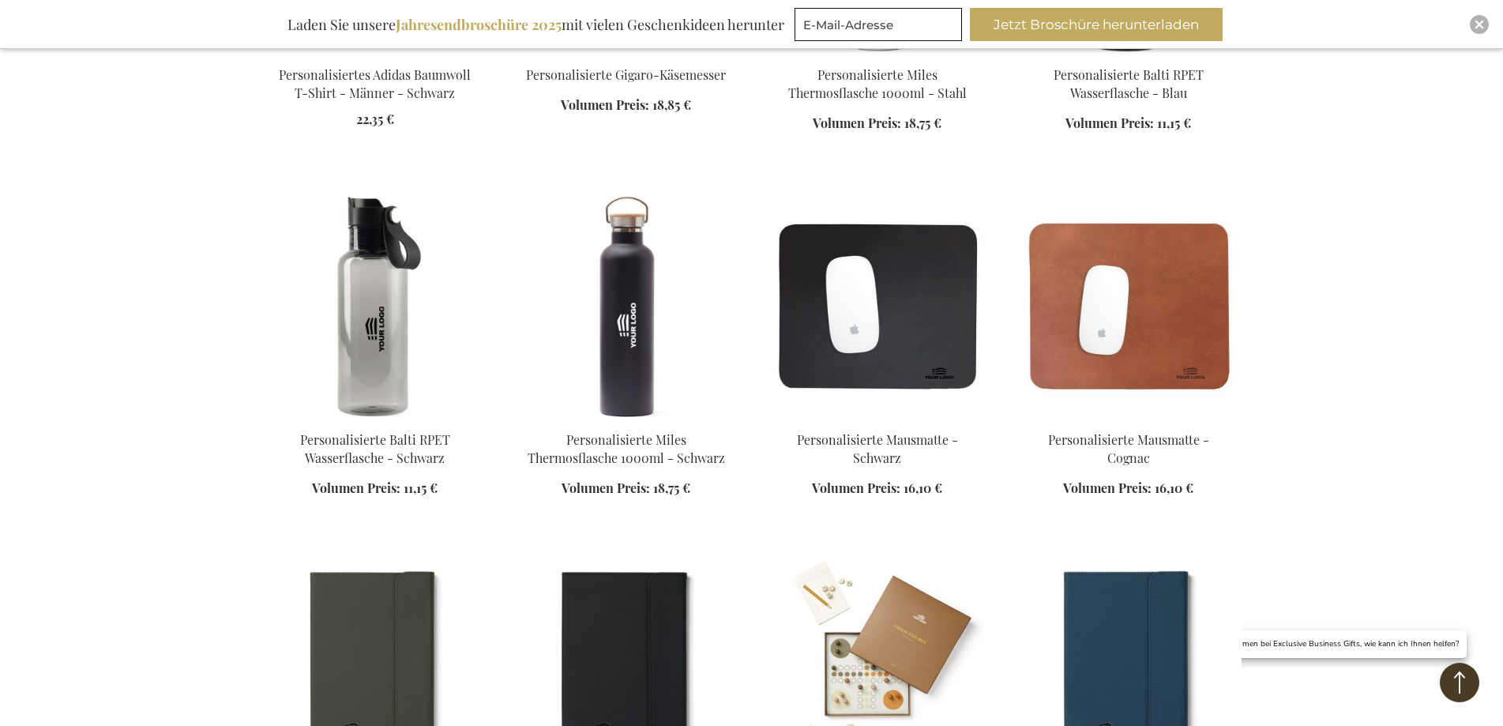
scroll to position [1396, 0]
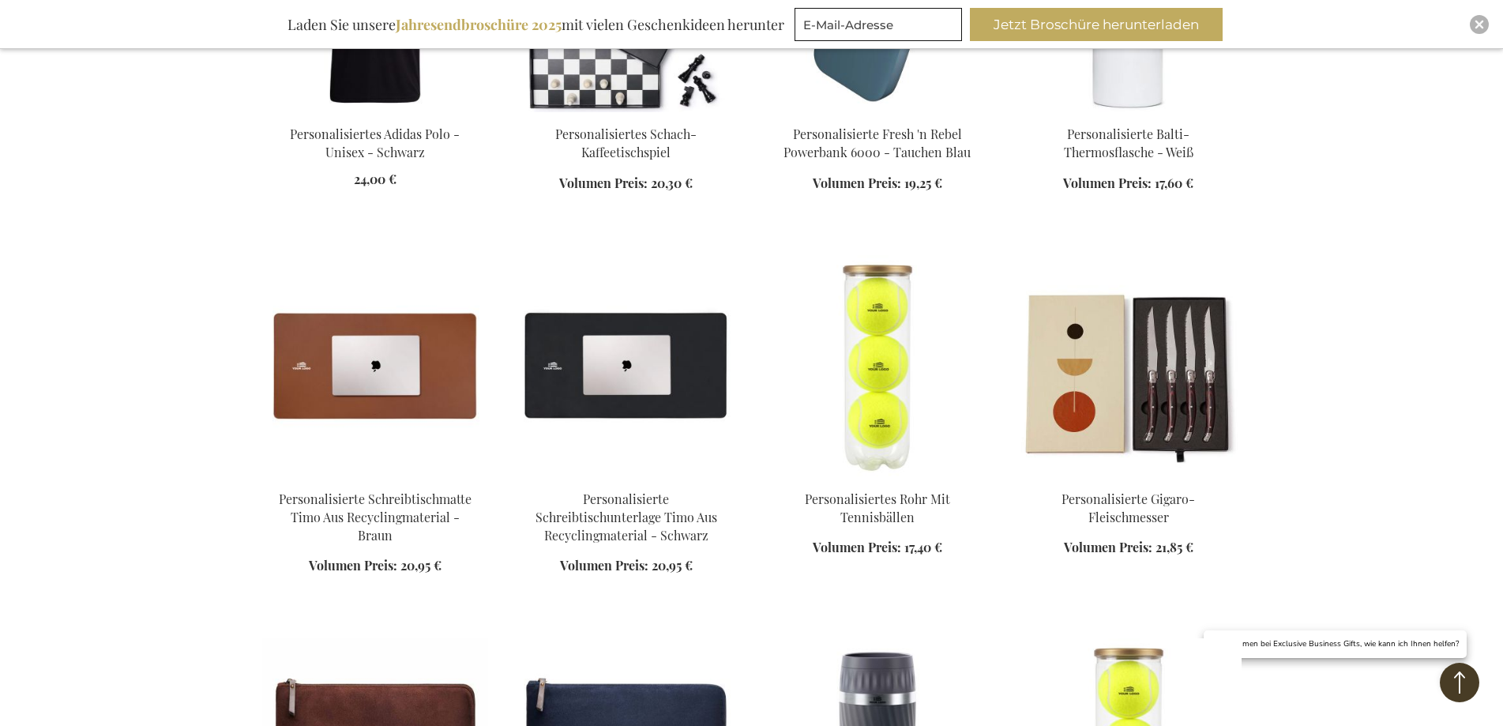
scroll to position [3134, 0]
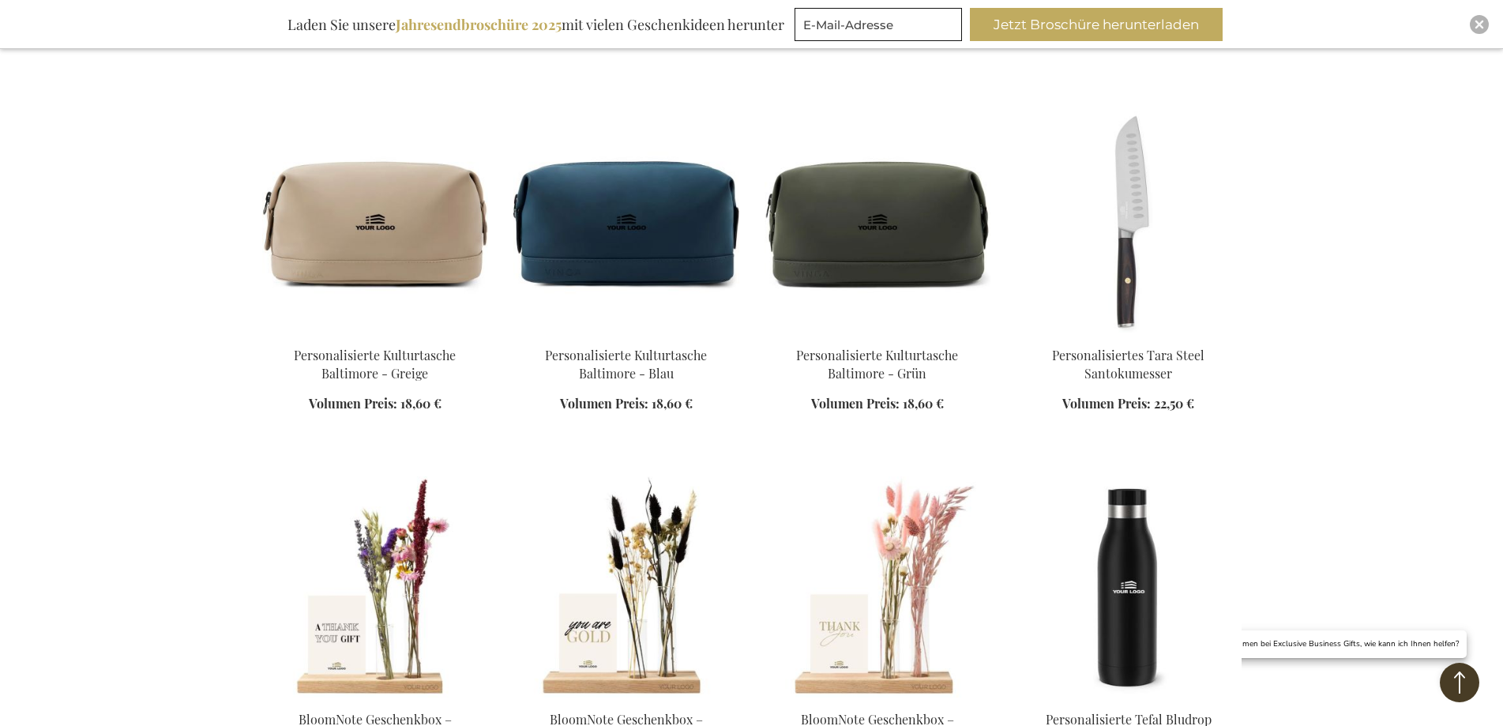
scroll to position [4161, 0]
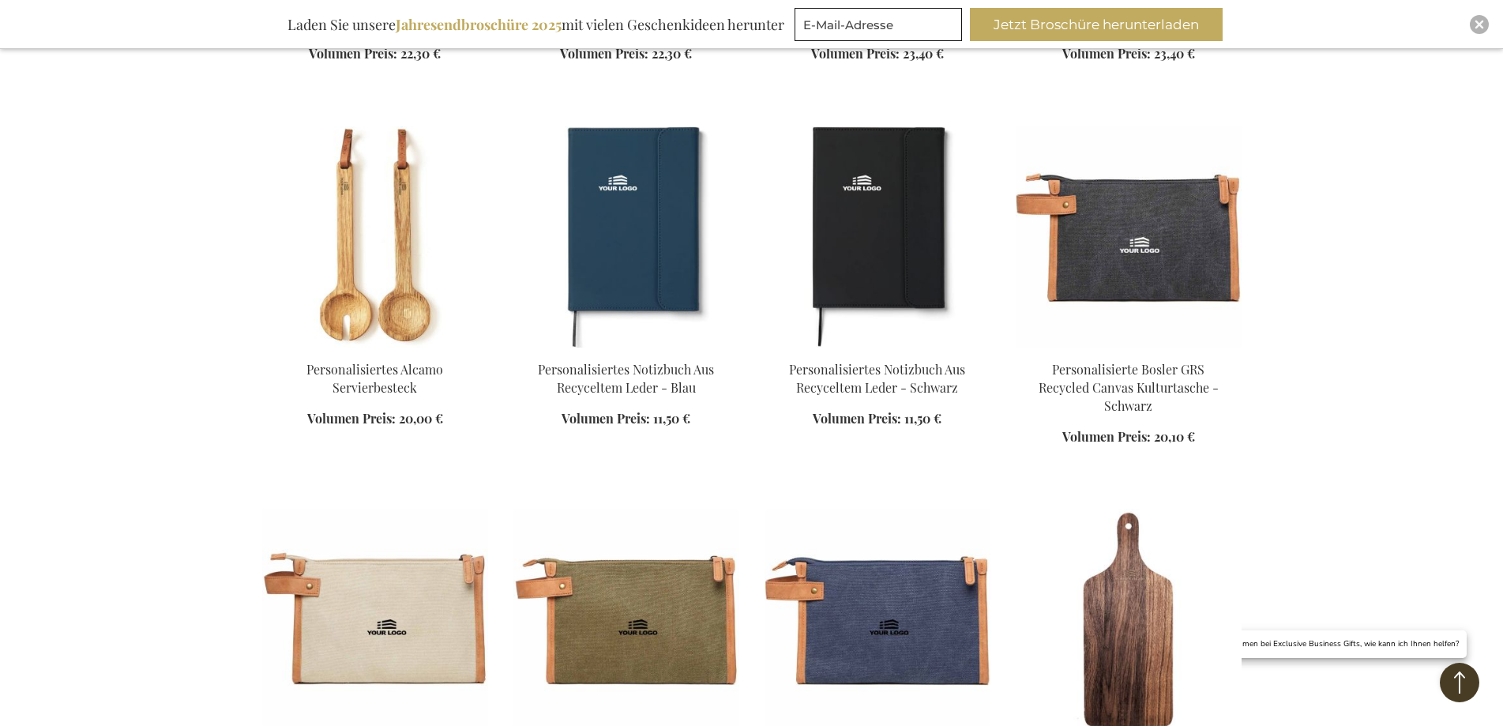
scroll to position [4950, 0]
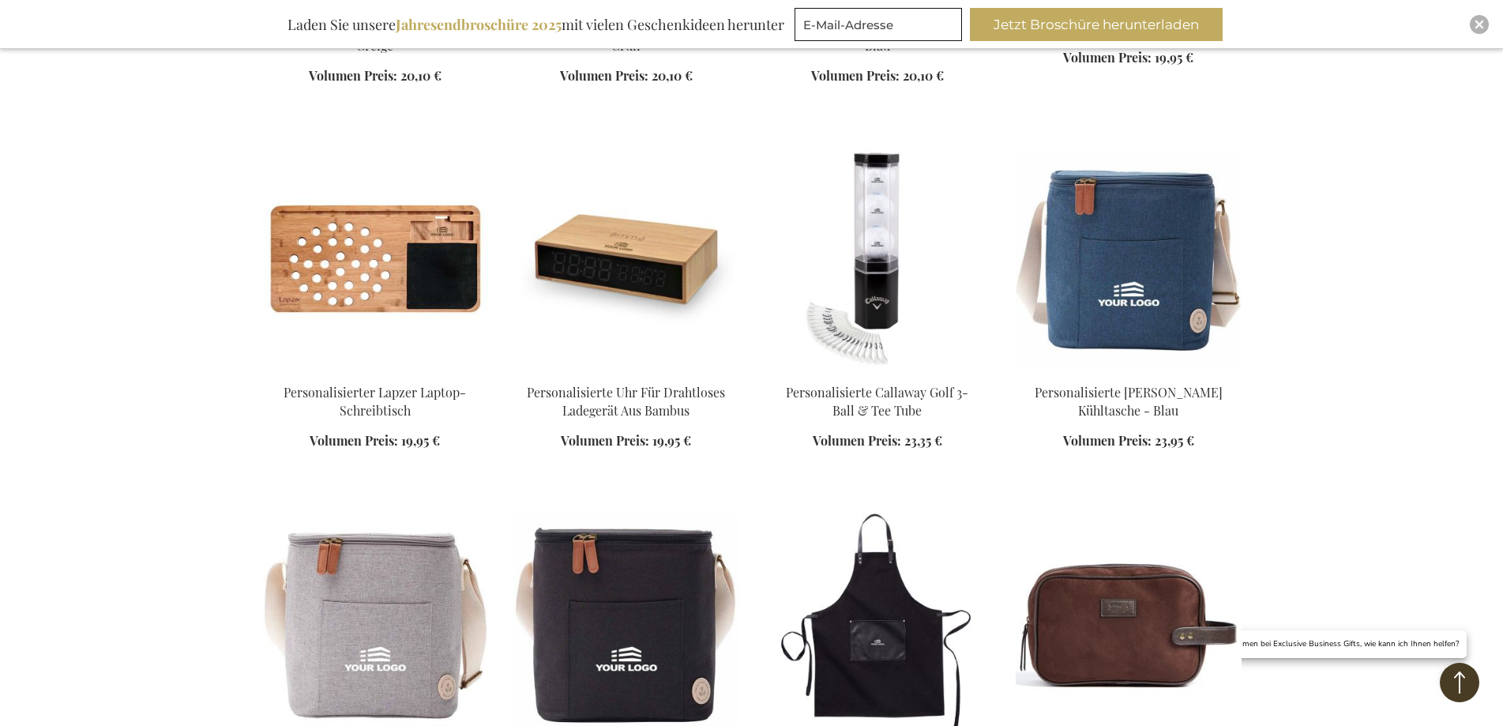
scroll to position [5819, 0]
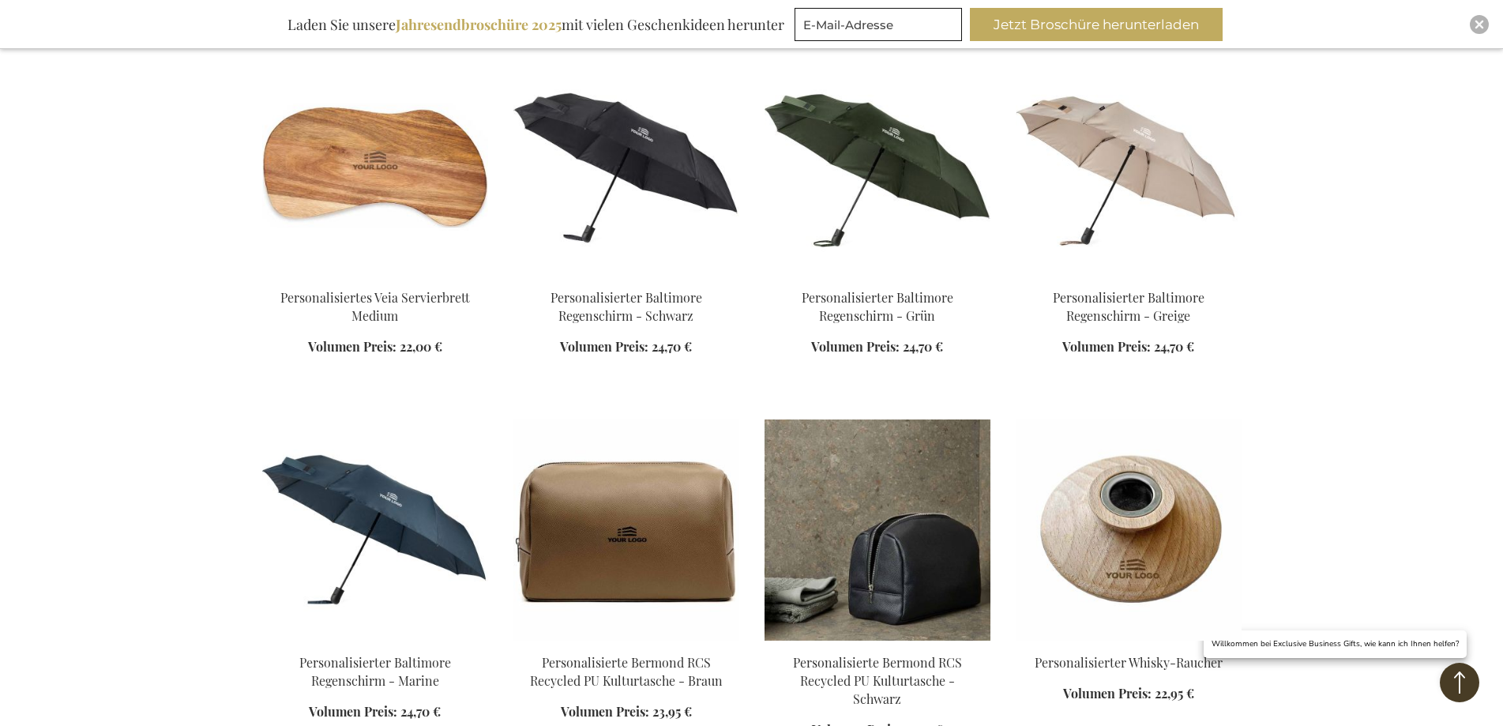
scroll to position [6925, 0]
